Goal: Task Accomplishment & Management: Use online tool/utility

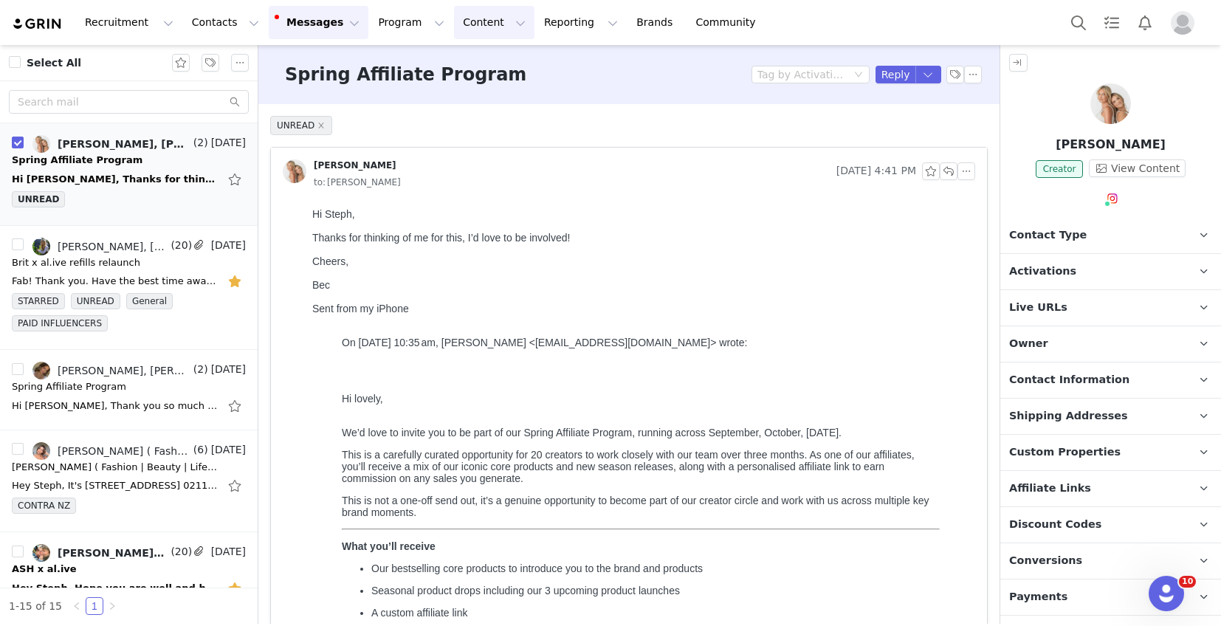
click at [460, 24] on button "Content Content" at bounding box center [494, 22] width 80 height 33
click at [568, 26] on button "Reporting Reporting" at bounding box center [581, 22] width 92 height 33
click at [550, 95] on p "Report Builder" at bounding box center [547, 93] width 74 height 16
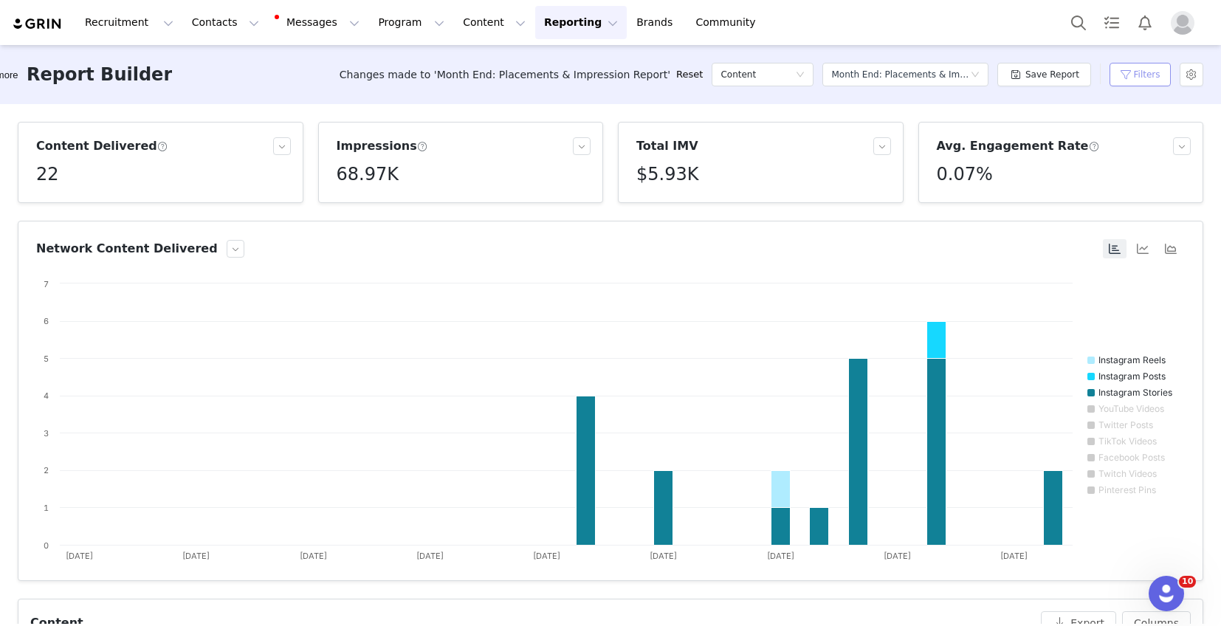
click at [1110, 69] on button "Filters" at bounding box center [1140, 75] width 61 height 24
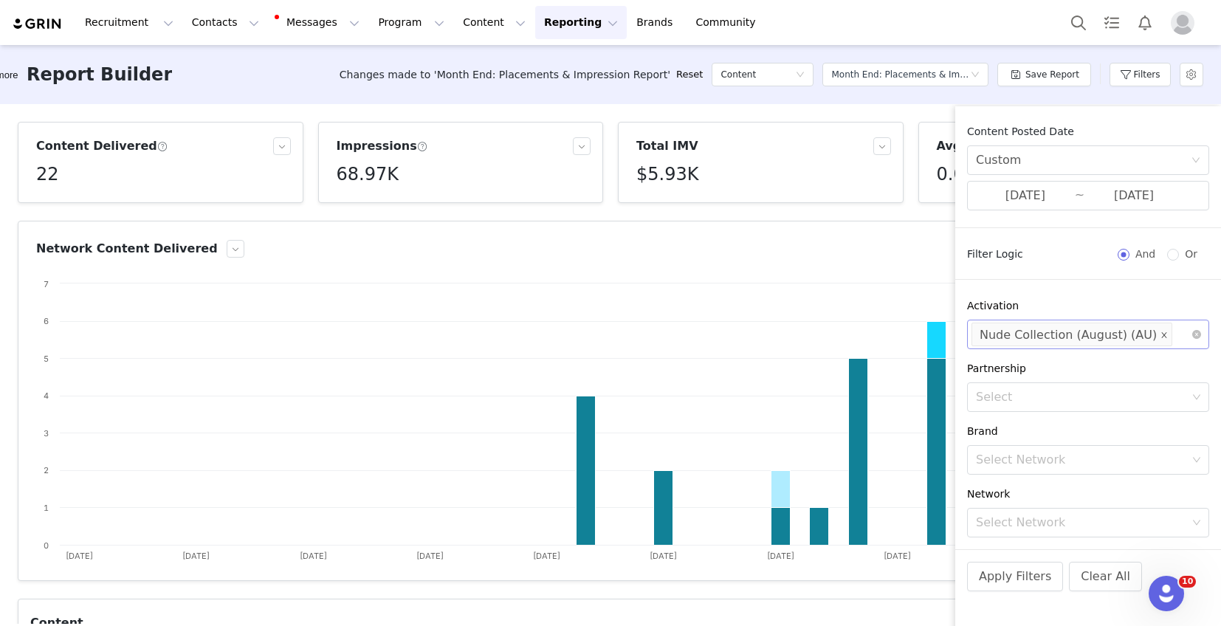
click at [1161, 334] on icon "icon: close" at bounding box center [1164, 334] width 7 height 7
click at [1040, 196] on input "[DATE]" at bounding box center [1025, 195] width 99 height 19
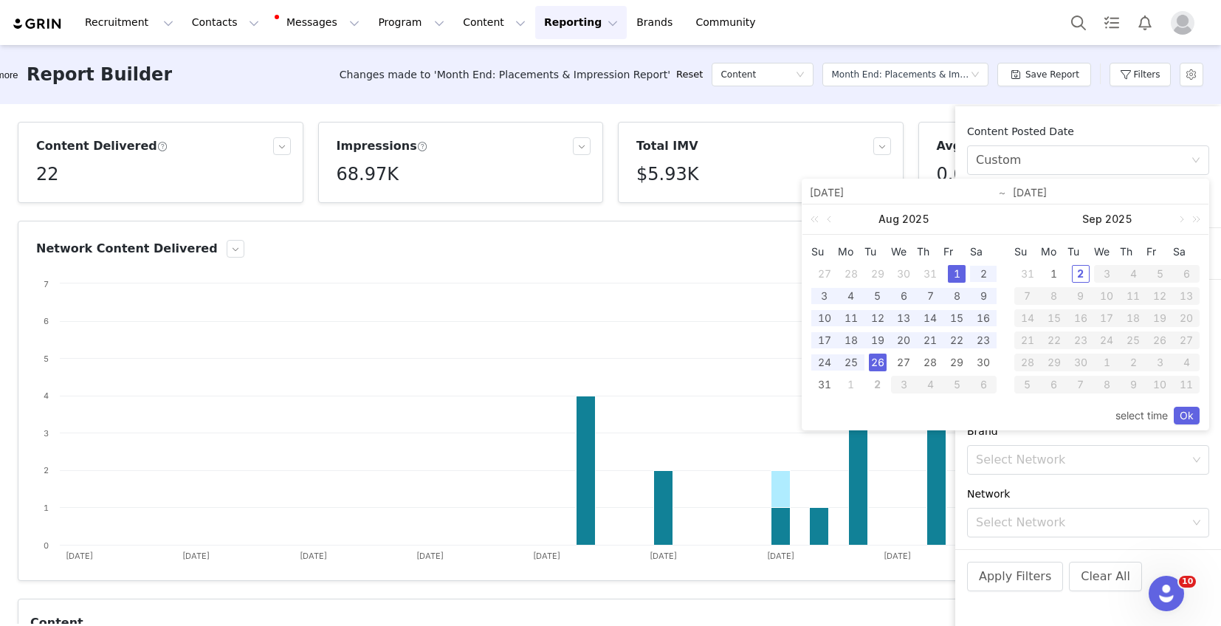
click at [957, 272] on div "1" at bounding box center [957, 274] width 18 height 18
click at [826, 382] on div "31" at bounding box center [825, 385] width 18 height 18
type input "[DATE]"
click at [1183, 413] on link "Ok" at bounding box center [1187, 416] width 26 height 18
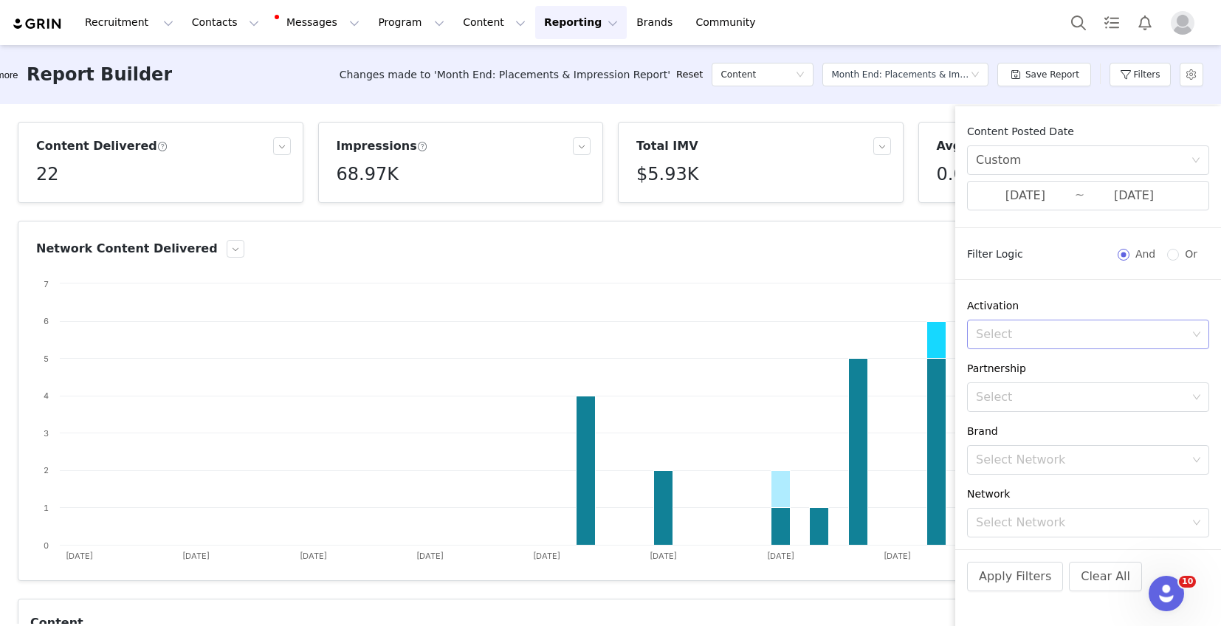
click at [1096, 475] on div "Content Posted Date Custom [DATE] ~ [DATE] Filter Logic And Or Activation Selec…" at bounding box center [1088, 336] width 266 height 425
click at [1084, 467] on div "Select Network" at bounding box center [1083, 460] width 222 height 28
click at [1059, 543] on p "al.ive body" at bounding box center [1102, 541] width 155 height 16
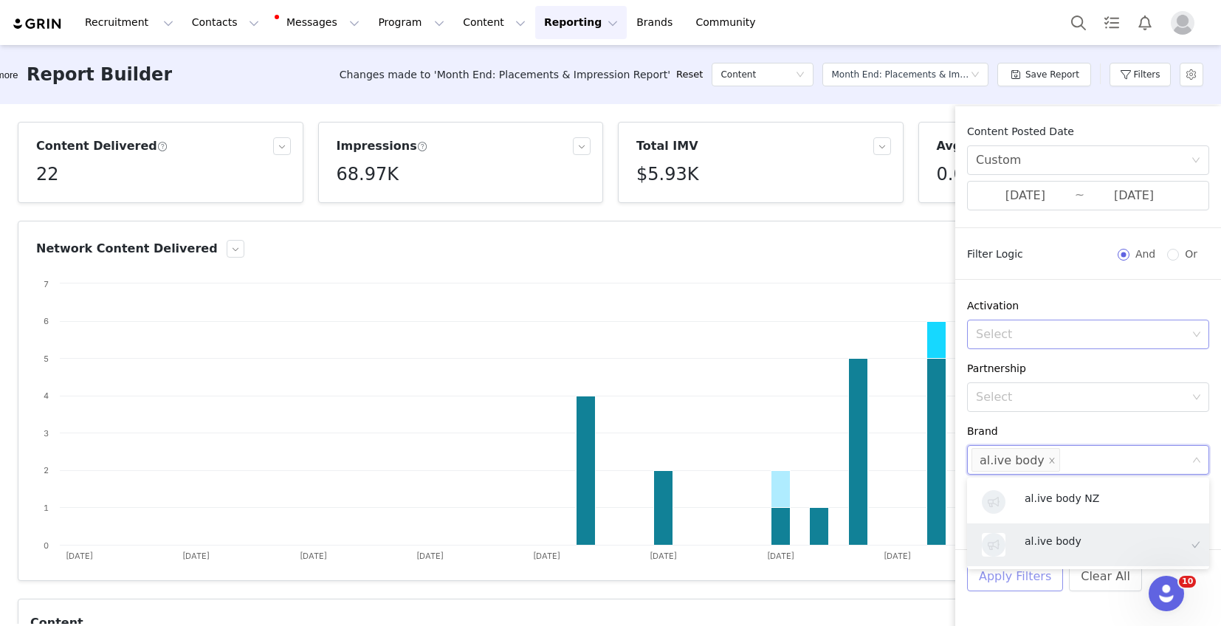
click at [1024, 575] on button "Apply Filters" at bounding box center [1015, 577] width 96 height 30
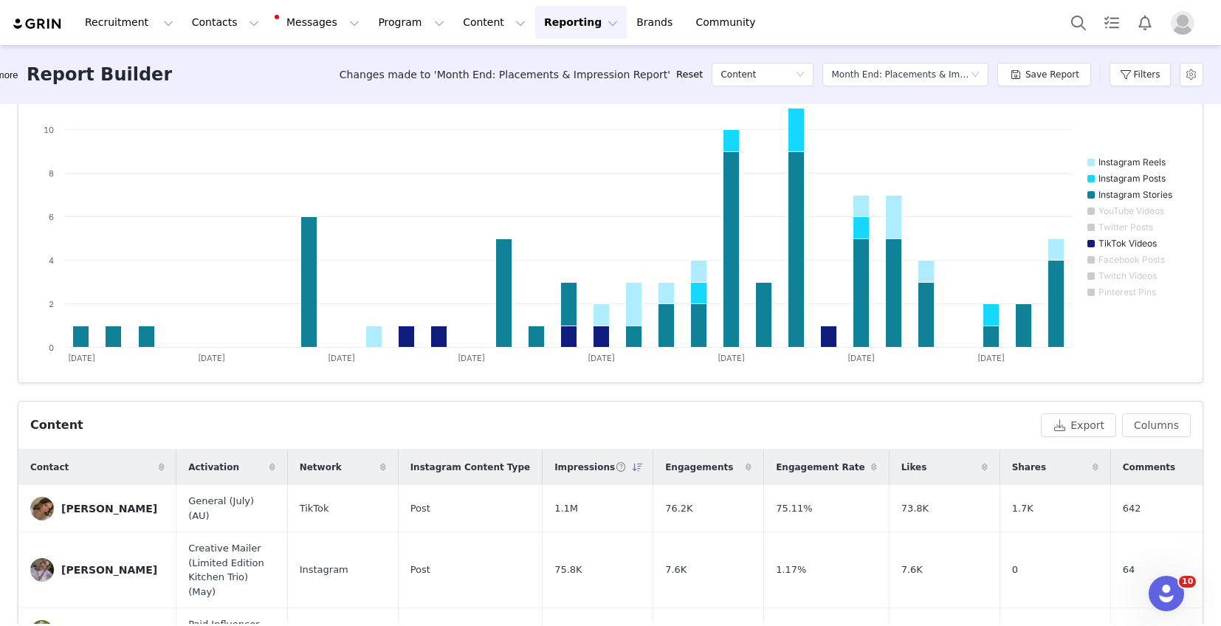
scroll to position [285, 0]
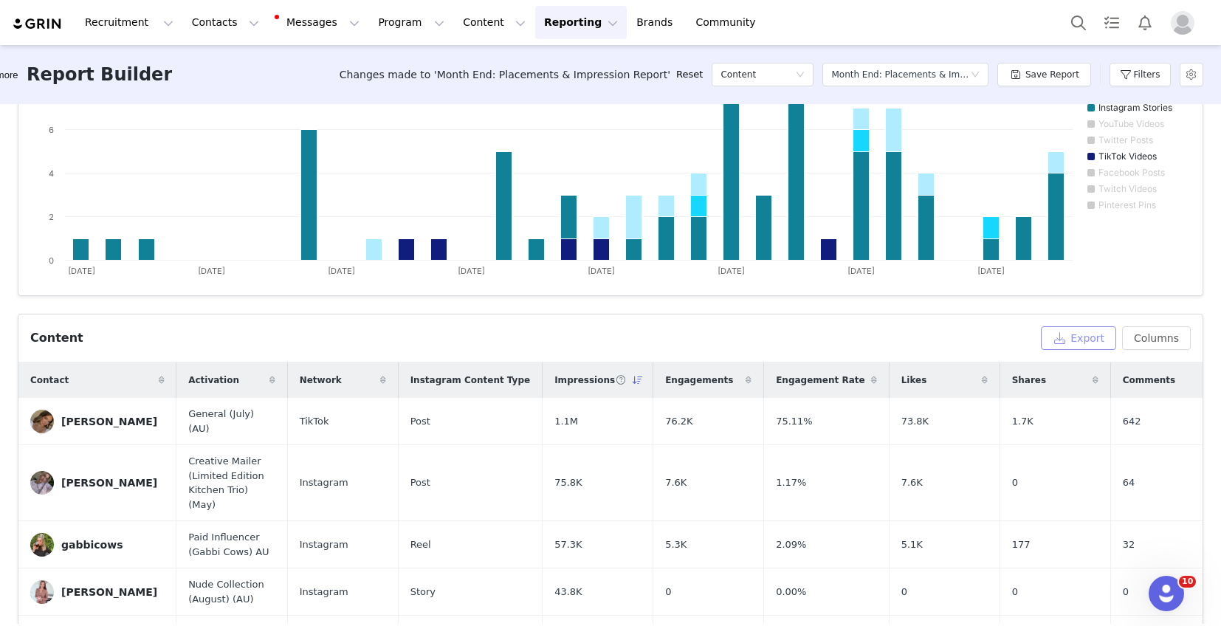
click at [1085, 346] on button "Export" at bounding box center [1078, 338] width 75 height 24
